Goal: Transaction & Acquisition: Purchase product/service

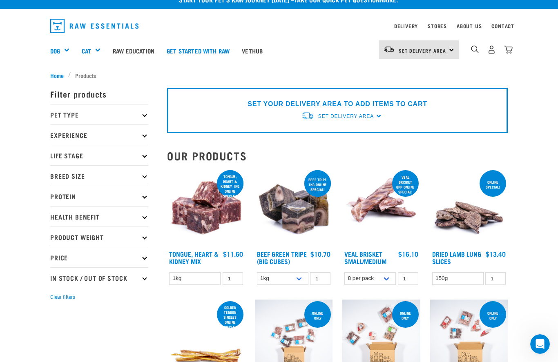
click at [0, 0] on div "Shop All Dog" at bounding box center [0, 0] width 0 height 0
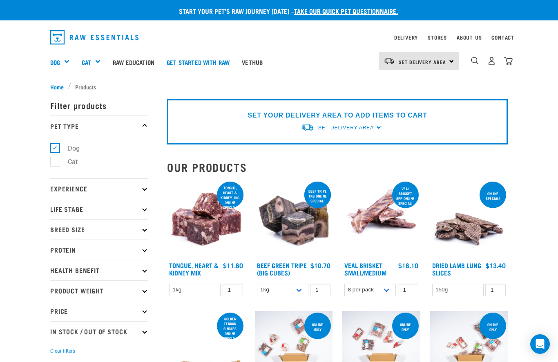
click at [104, 233] on p "Breed Size" at bounding box center [99, 229] width 98 height 20
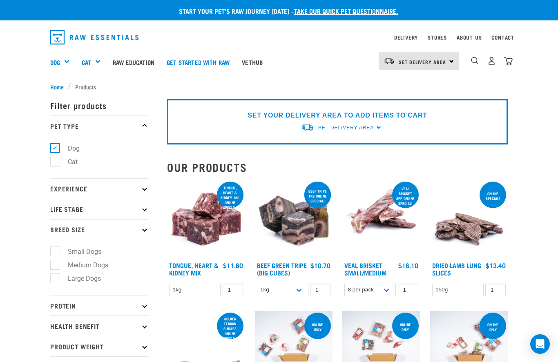
click at [74, 167] on label "Cat" at bounding box center [68, 162] width 26 height 10
click at [56, 163] on input "Cat" at bounding box center [52, 160] width 5 height 5
checkbox input "true"
click at [79, 147] on label "Dog" at bounding box center [69, 148] width 28 height 10
click at [56, 147] on input "Dog" at bounding box center [52, 146] width 5 height 5
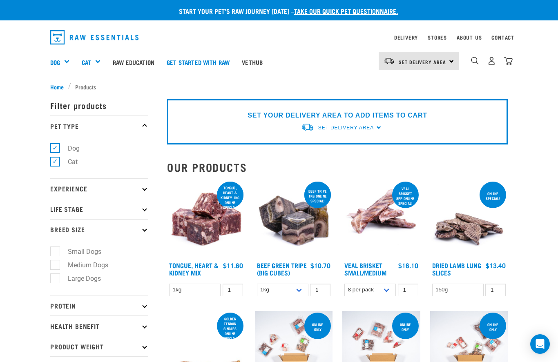
checkbox input "false"
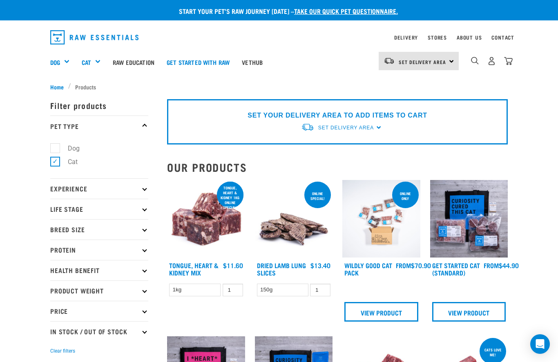
click at [119, 207] on p "Life Stage" at bounding box center [99, 209] width 98 height 20
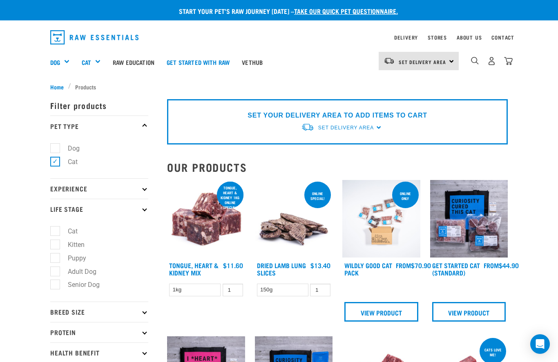
click at [114, 243] on li "Kitten" at bounding box center [99, 244] width 98 height 9
click at [78, 243] on label "Kitten" at bounding box center [71, 245] width 33 height 10
click at [56, 243] on input "Kitten" at bounding box center [52, 242] width 5 height 5
checkbox input "true"
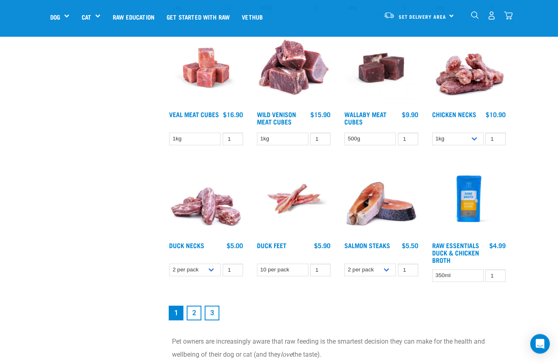
scroll to position [911, 0]
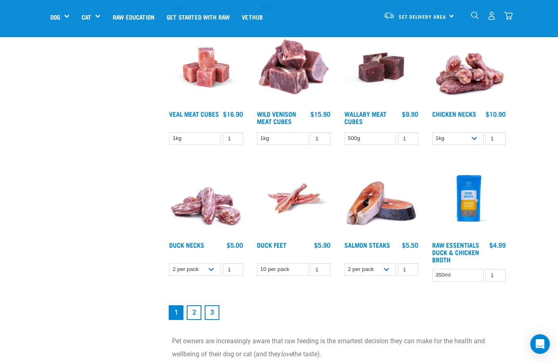
click at [195, 320] on link "2" at bounding box center [194, 312] width 15 height 15
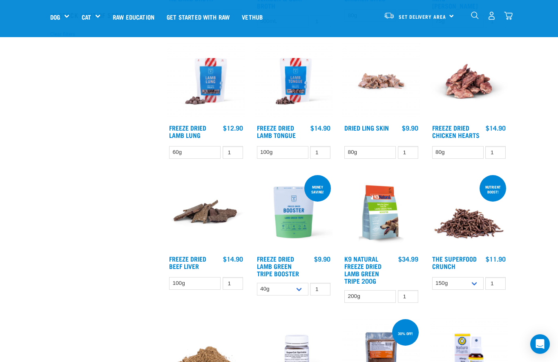
scroll to position [223, 0]
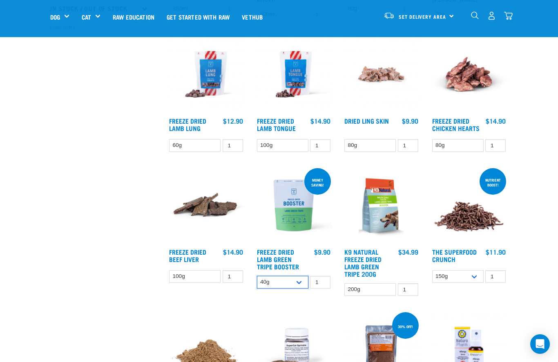
click at [298, 289] on select "40g 200g" at bounding box center [282, 282] width 51 height 13
select select "348055"
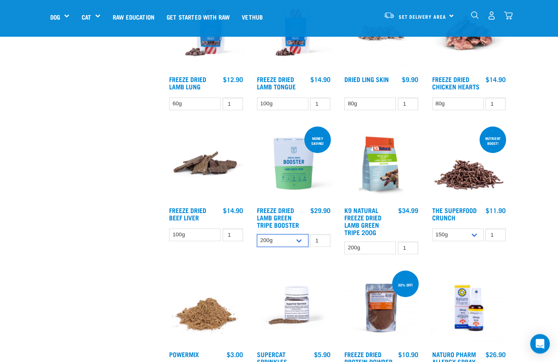
scroll to position [265, 0]
click at [305, 247] on select "40g 200g" at bounding box center [282, 240] width 51 height 13
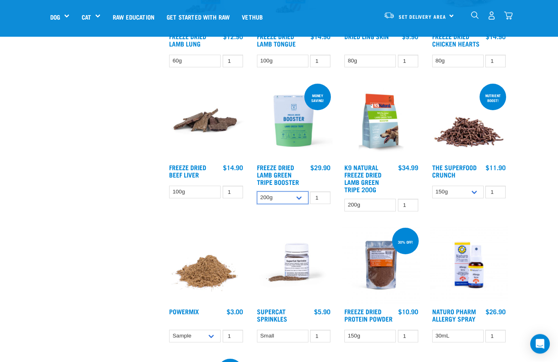
scroll to position [314, 0]
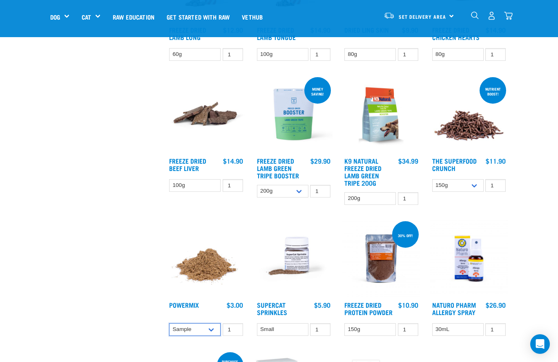
click at [204, 336] on select "Sample Small (30g) Large (60g)" at bounding box center [194, 329] width 51 height 13
click at [209, 336] on select "Sample Small (30g) Large (60g)" at bounding box center [194, 329] width 51 height 13
select select "31234"
click at [293, 269] on img at bounding box center [294, 259] width 78 height 78
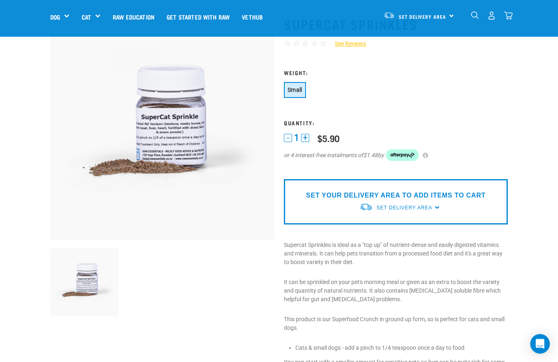
scroll to position [43, 0]
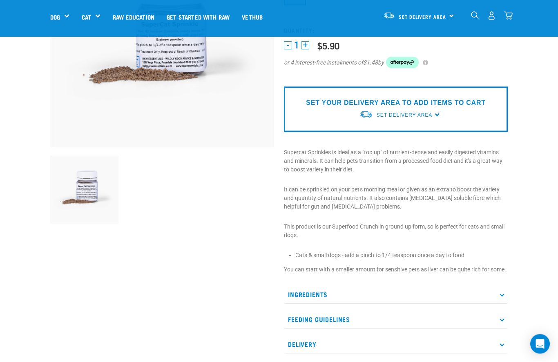
click at [318, 303] on p "Ingredients" at bounding box center [396, 295] width 224 height 18
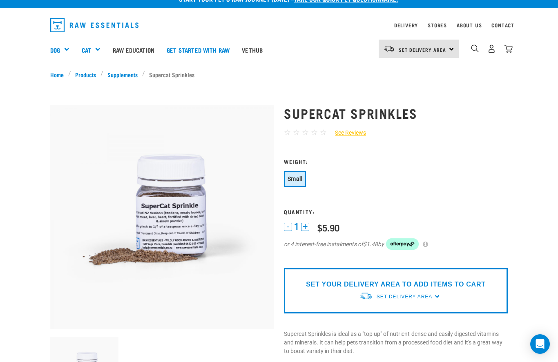
scroll to position [12, 0]
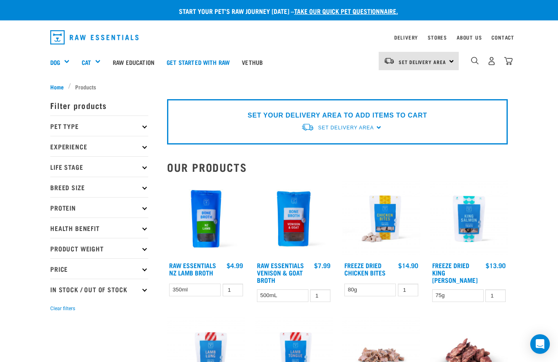
select select "348055"
select select "31234"
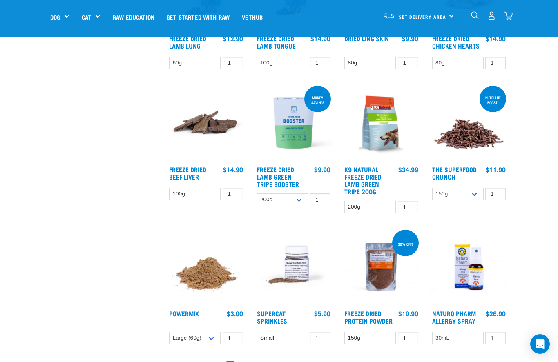
scroll to position [308, 0]
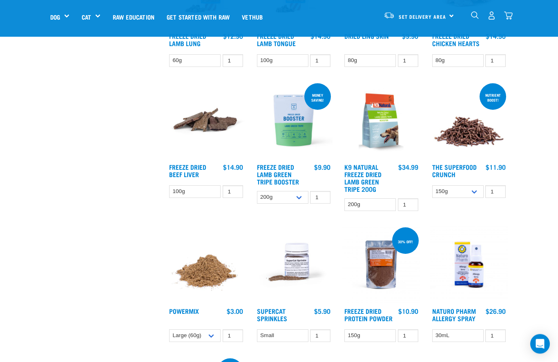
click at [196, 288] on img at bounding box center [206, 265] width 78 height 78
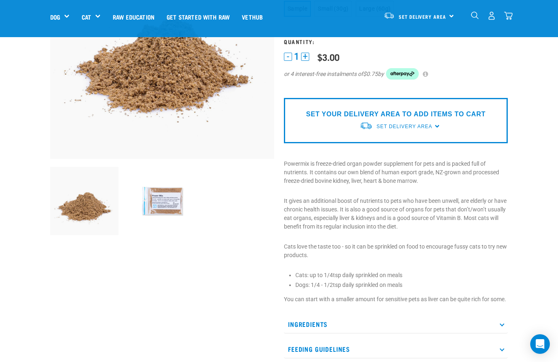
scroll to position [131, 0]
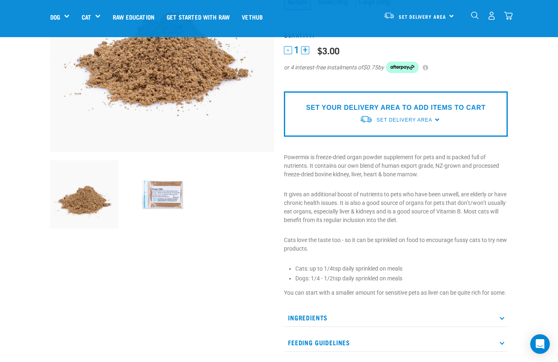
click at [311, 319] on p "Ingredients" at bounding box center [396, 318] width 224 height 18
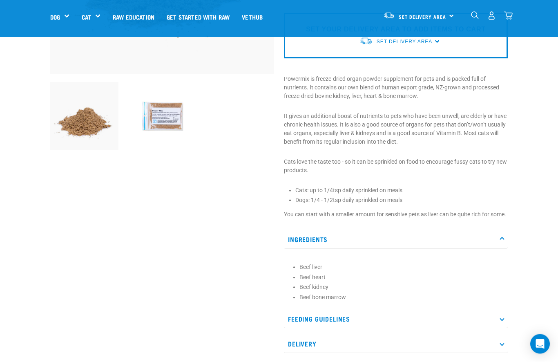
scroll to position [209, 0]
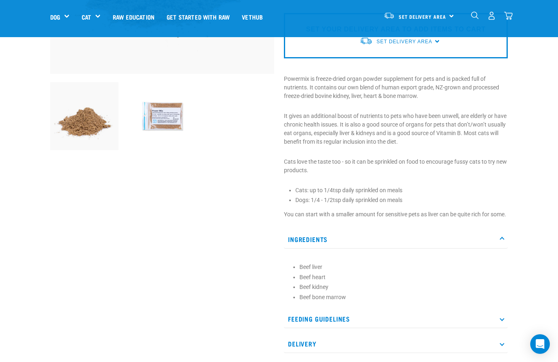
click at [347, 328] on p "Feeding Guidelines" at bounding box center [396, 319] width 224 height 18
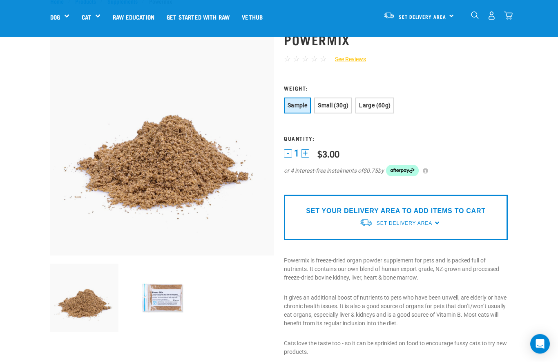
scroll to position [0, 0]
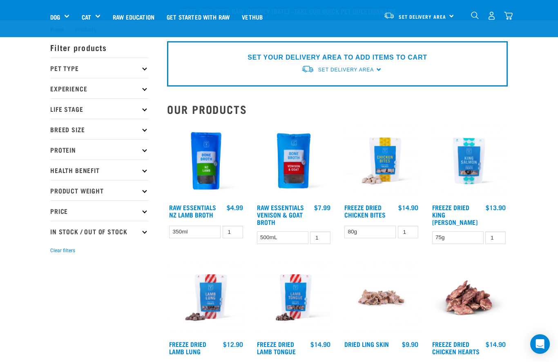
select select "348055"
select select "31234"
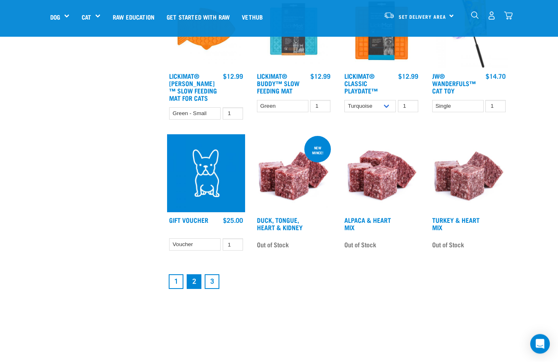
scroll to position [943, 0]
click at [215, 289] on link "3" at bounding box center [212, 281] width 15 height 15
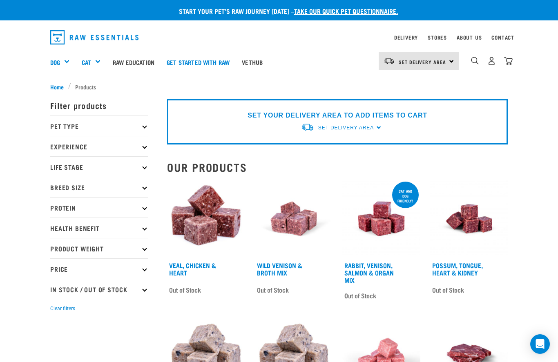
click at [128, 128] on p "Pet Type" at bounding box center [99, 126] width 98 height 20
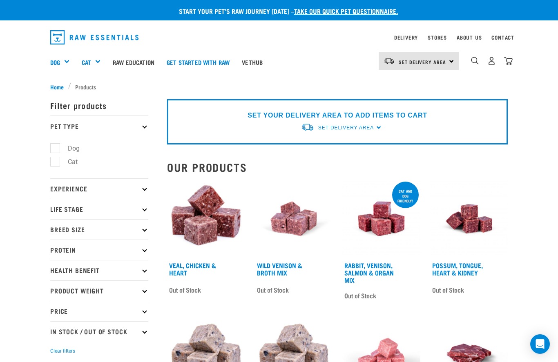
click at [82, 150] on label "Dog" at bounding box center [69, 148] width 28 height 10
click at [56, 149] on input "Dog" at bounding box center [52, 146] width 5 height 5
checkbox input "true"
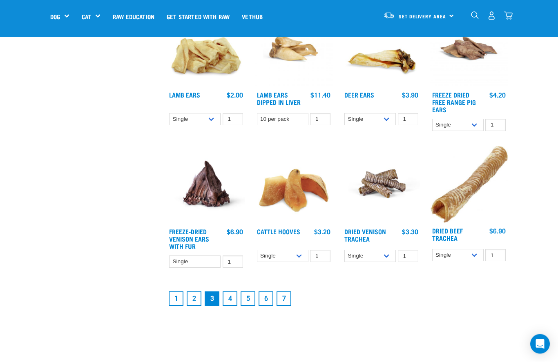
scroll to position [911, 0]
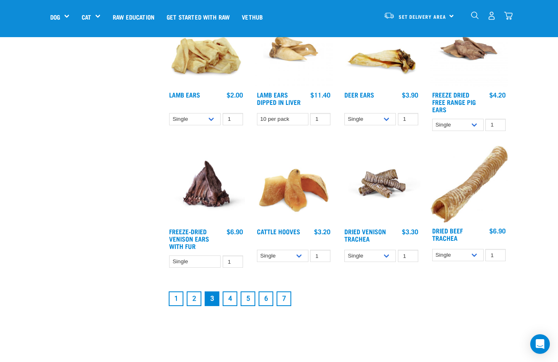
click at [288, 306] on link "7" at bounding box center [283, 299] width 15 height 15
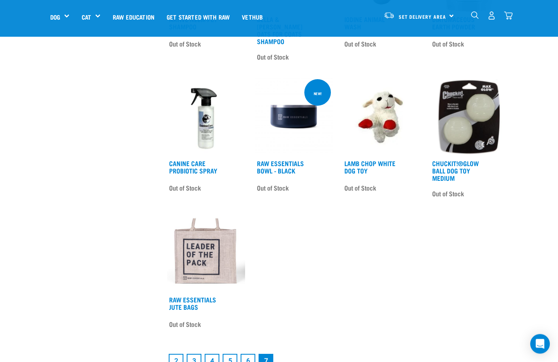
scroll to position [856, 0]
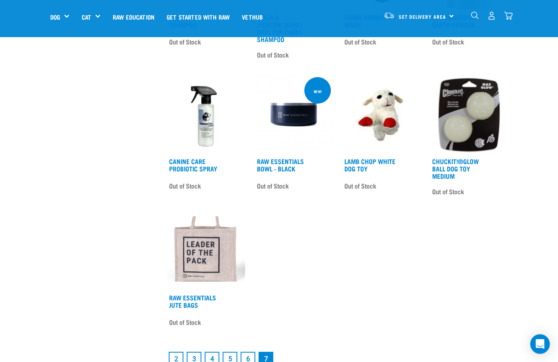
click at [249, 362] on link "6" at bounding box center [247, 359] width 15 height 15
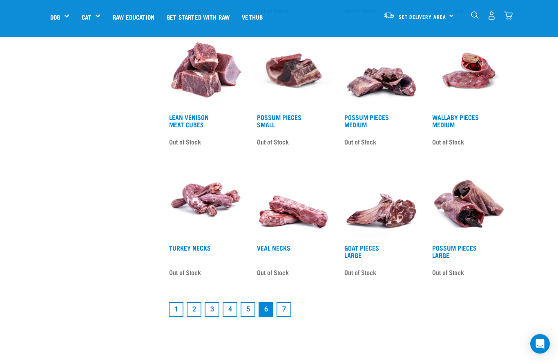
scroll to position [901, 0]
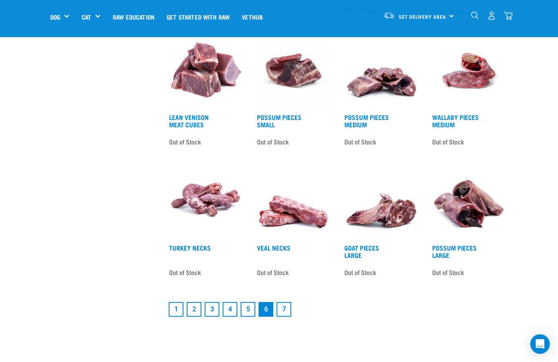
click at [252, 317] on link "5" at bounding box center [247, 309] width 15 height 15
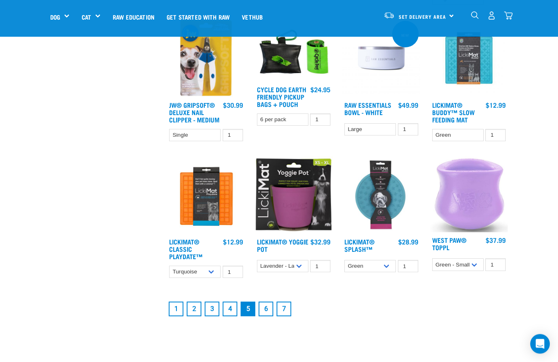
scroll to position [925, 0]
click at [234, 316] on link "4" at bounding box center [230, 309] width 15 height 15
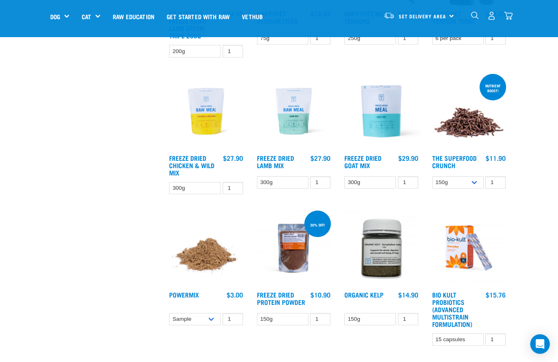
scroll to position [953, 0]
